Goal: Browse casually

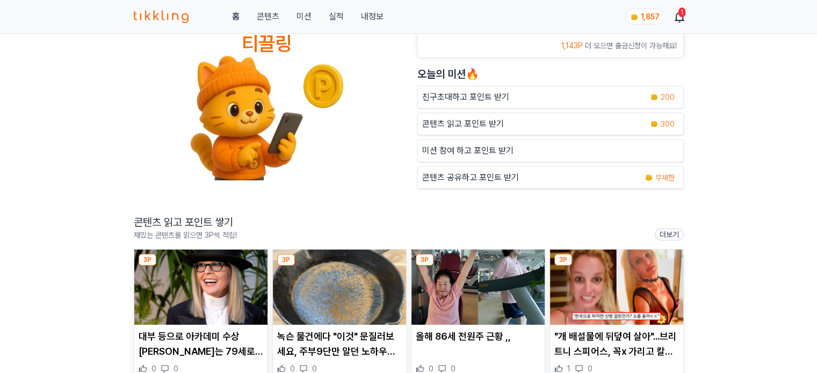
scroll to position [107, 0]
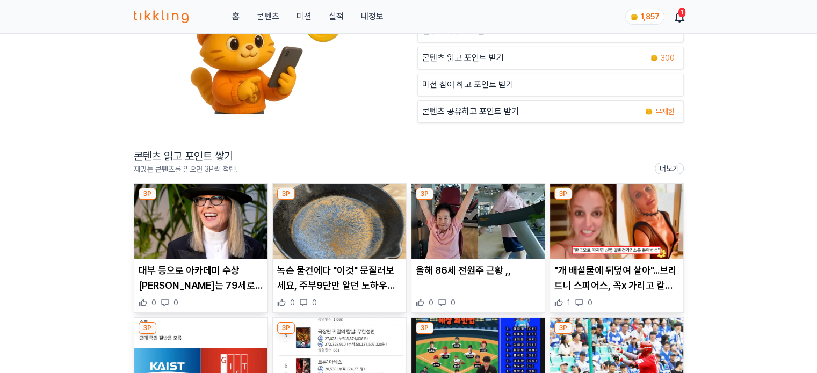
click at [177, 240] on img at bounding box center [200, 221] width 133 height 75
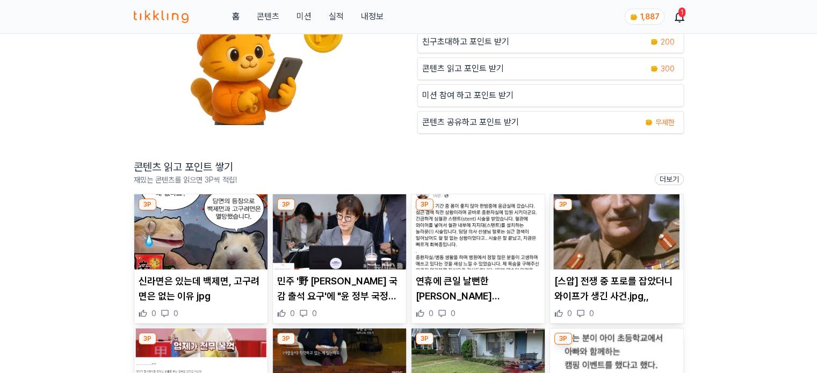
scroll to position [107, 0]
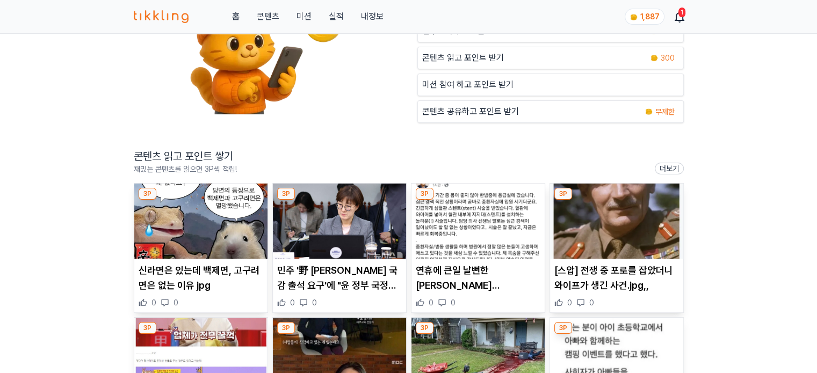
click at [203, 225] on img at bounding box center [200, 221] width 133 height 75
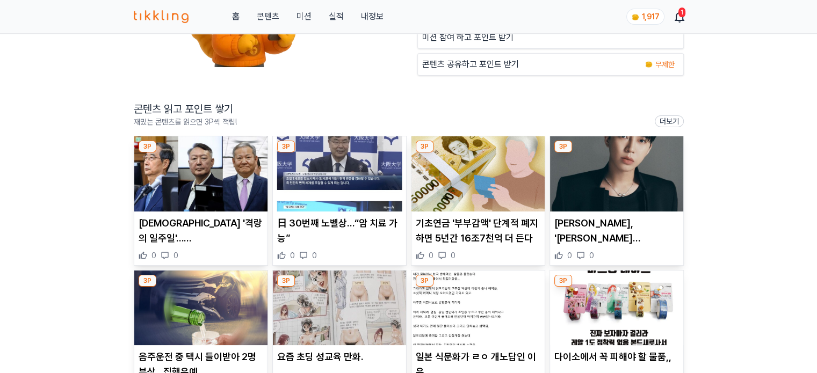
scroll to position [161, 0]
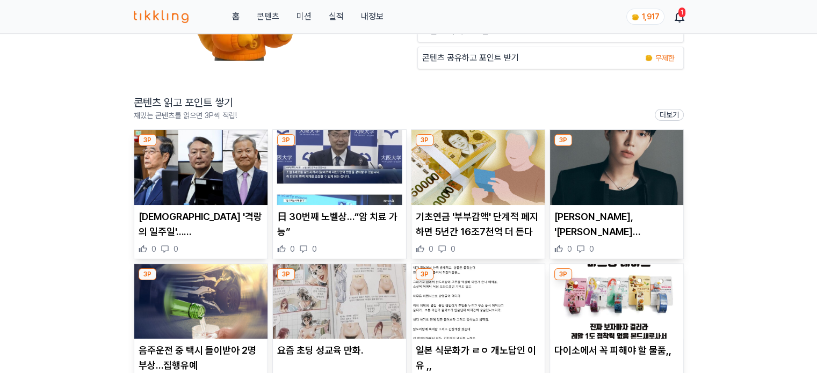
click at [203, 198] on img at bounding box center [200, 167] width 133 height 75
